Goal: Browse casually

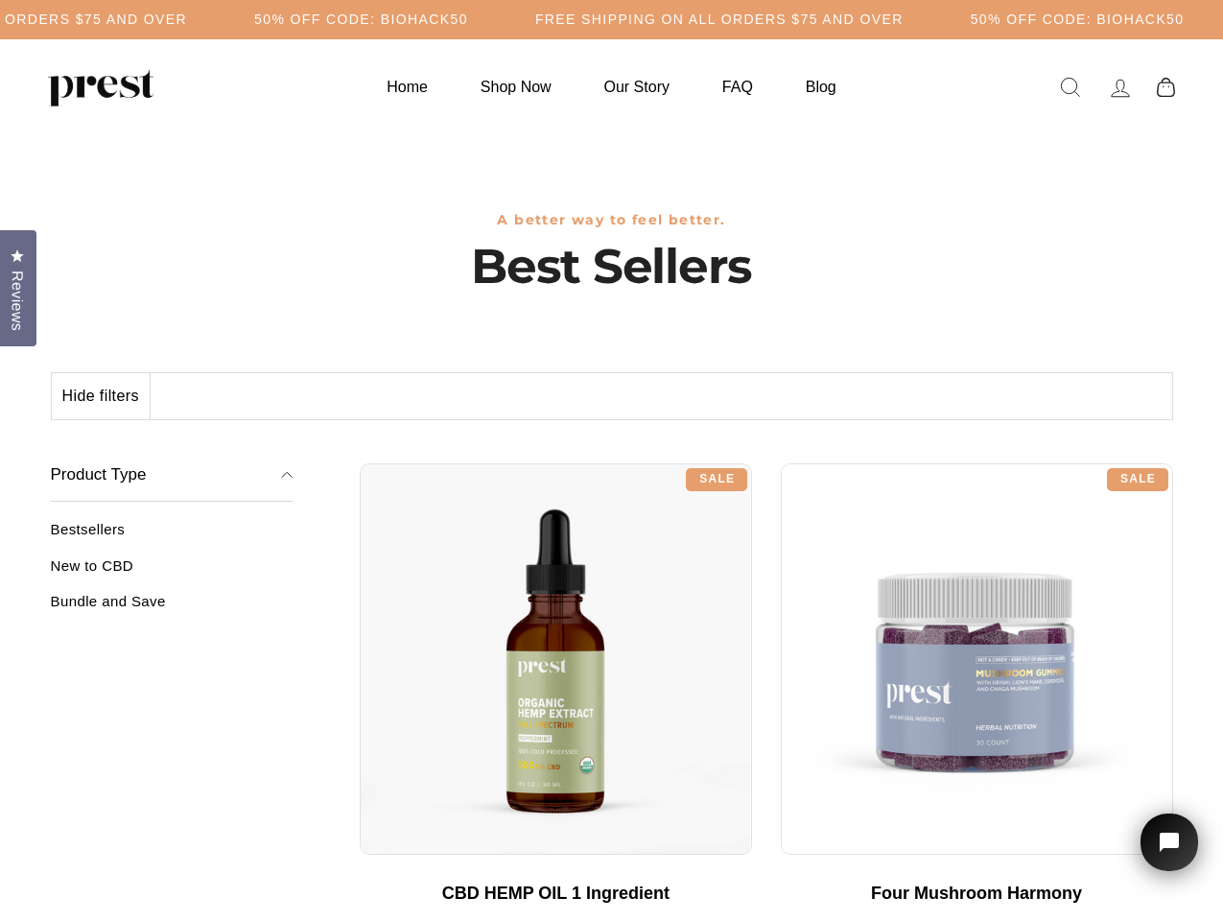
click at [611, 460] on div "**********" at bounding box center [767, 456] width 814 height 14
click at [468, 19] on h5 "50% OFF CODE: BIOHACK50" at bounding box center [361, 20] width 214 height 16
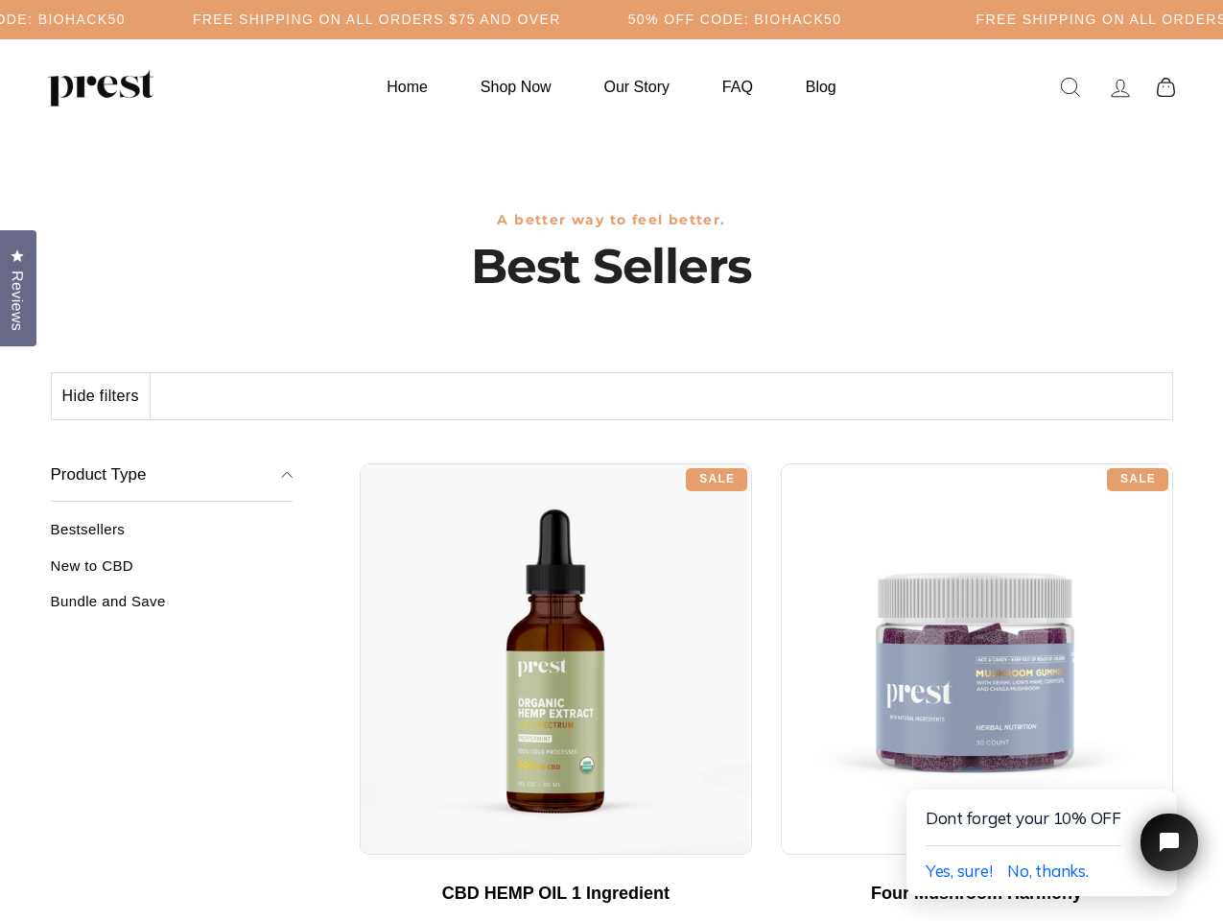
click at [102, 396] on button "Hide filters" at bounding box center [101, 396] width 99 height 46
click at [360, 573] on div at bounding box center [556, 659] width 392 height 392
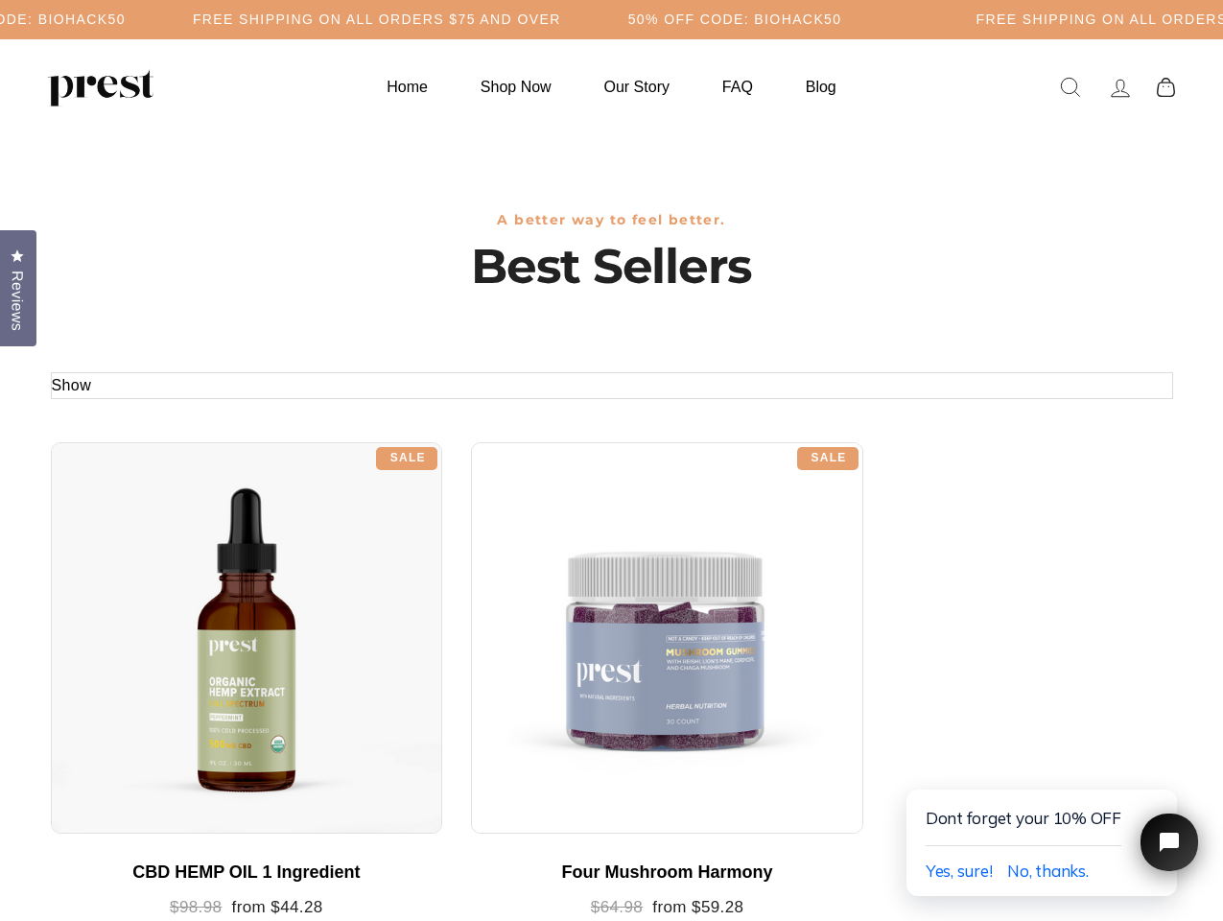
click at [172, 608] on div at bounding box center [247, 638] width 392 height 392
click at [18, 286] on span "Reviews" at bounding box center [17, 301] width 25 height 60
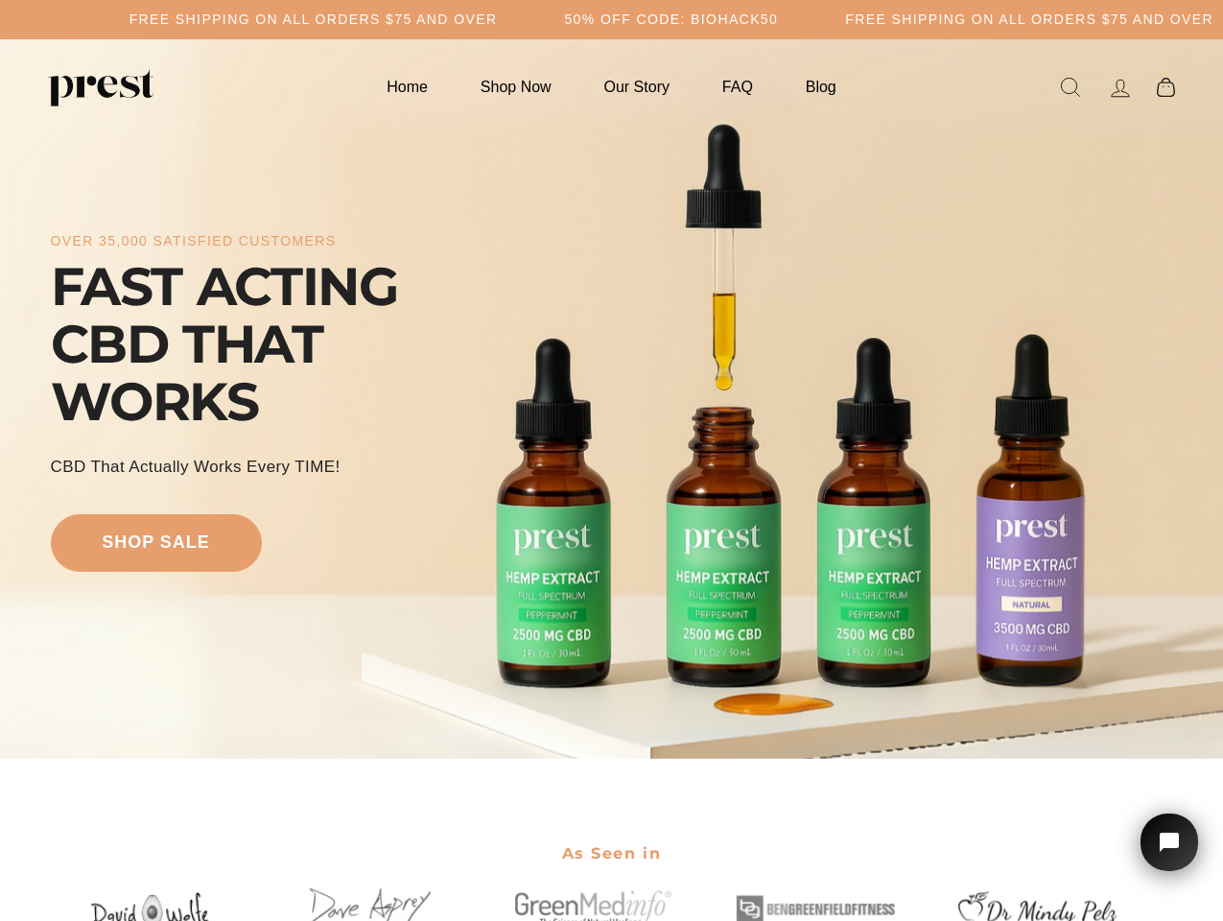
click at [611, 460] on div "over 35,000 satisfied customers FAST ACTING CBD THAT WORKS CBD That Actually Wo…" at bounding box center [612, 399] width 1122 height 566
click at [498, 19] on h5 "Free Shipping on all orders $75 and over" at bounding box center [314, 20] width 368 height 16
click at [611, 399] on div "over 35,000 satisfied customers FAST ACTING CBD THAT WORKS CBD That Actually Wo…" at bounding box center [612, 399] width 1122 height 566
click at [1169, 842] on icon "Open chat widget" at bounding box center [1181, 843] width 30 height 30
